Goal: Task Accomplishment & Management: Manage account settings

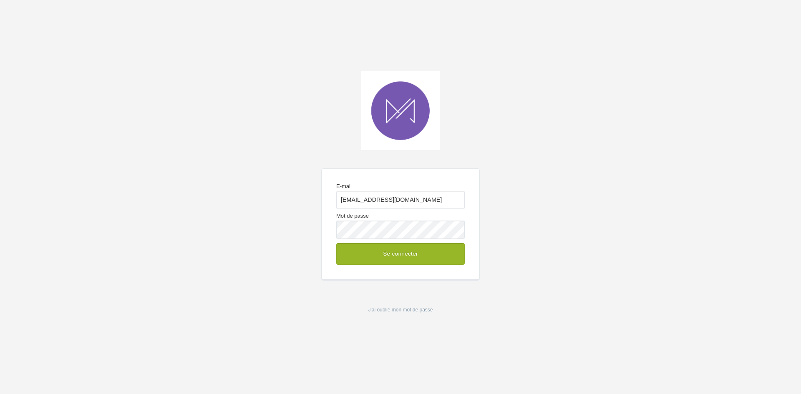
click at [382, 254] on button "Se connecter" at bounding box center [400, 254] width 129 height 22
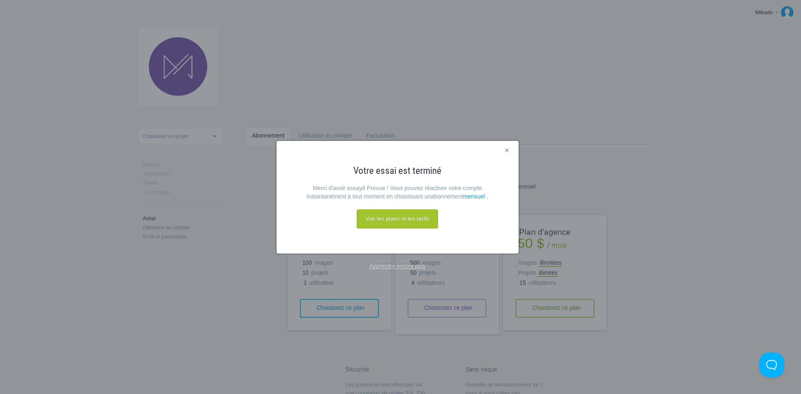
click at [508, 149] on font "×" at bounding box center [507, 150] width 4 height 7
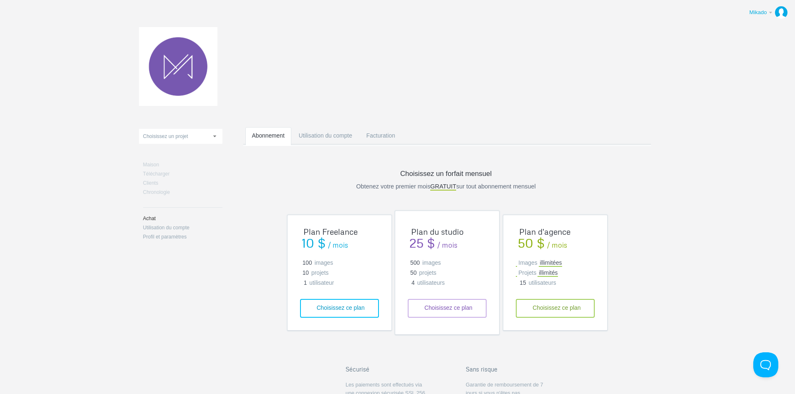
click at [760, 10] on font "Mikado" at bounding box center [758, 12] width 18 height 6
click at [746, 59] on font "Se déconnecter" at bounding box center [749, 58] width 38 height 6
